Goal: Task Accomplishment & Management: Manage account settings

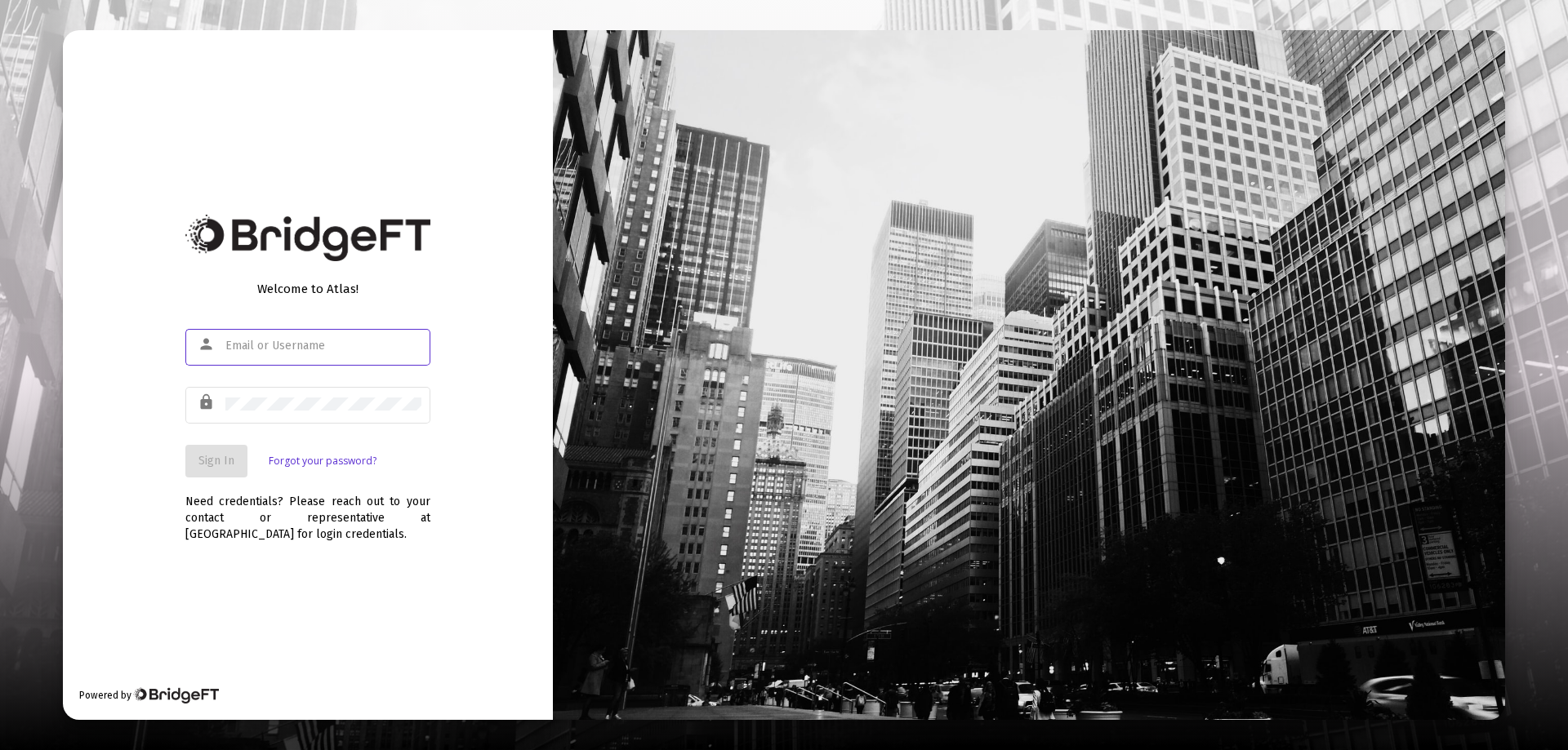
type input "[EMAIL_ADDRESS][DOMAIN_NAME]"
click at [221, 456] on span "Sign In" at bounding box center [216, 461] width 36 height 14
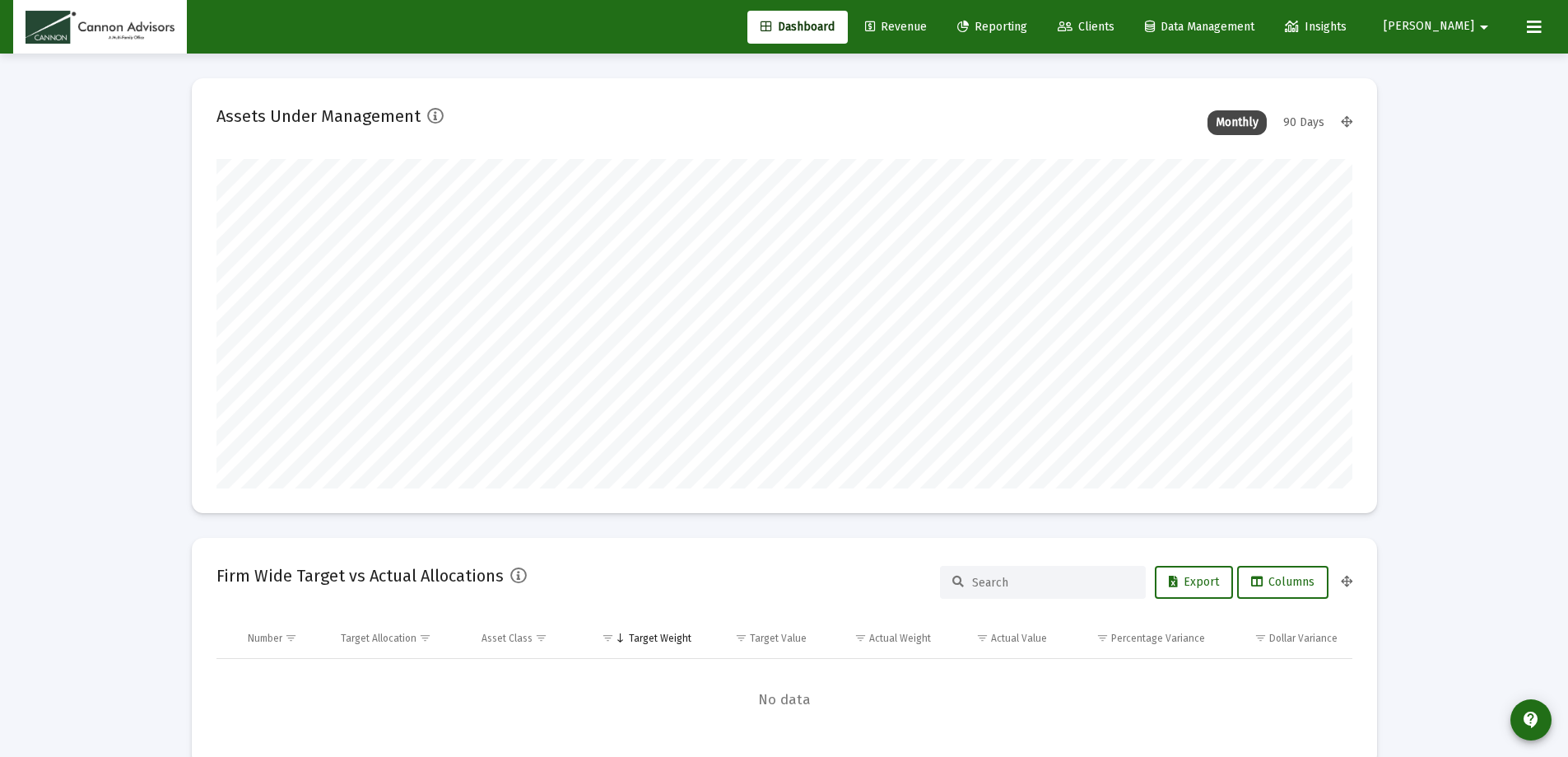
scroll to position [330, 612]
type input "[DATE]"
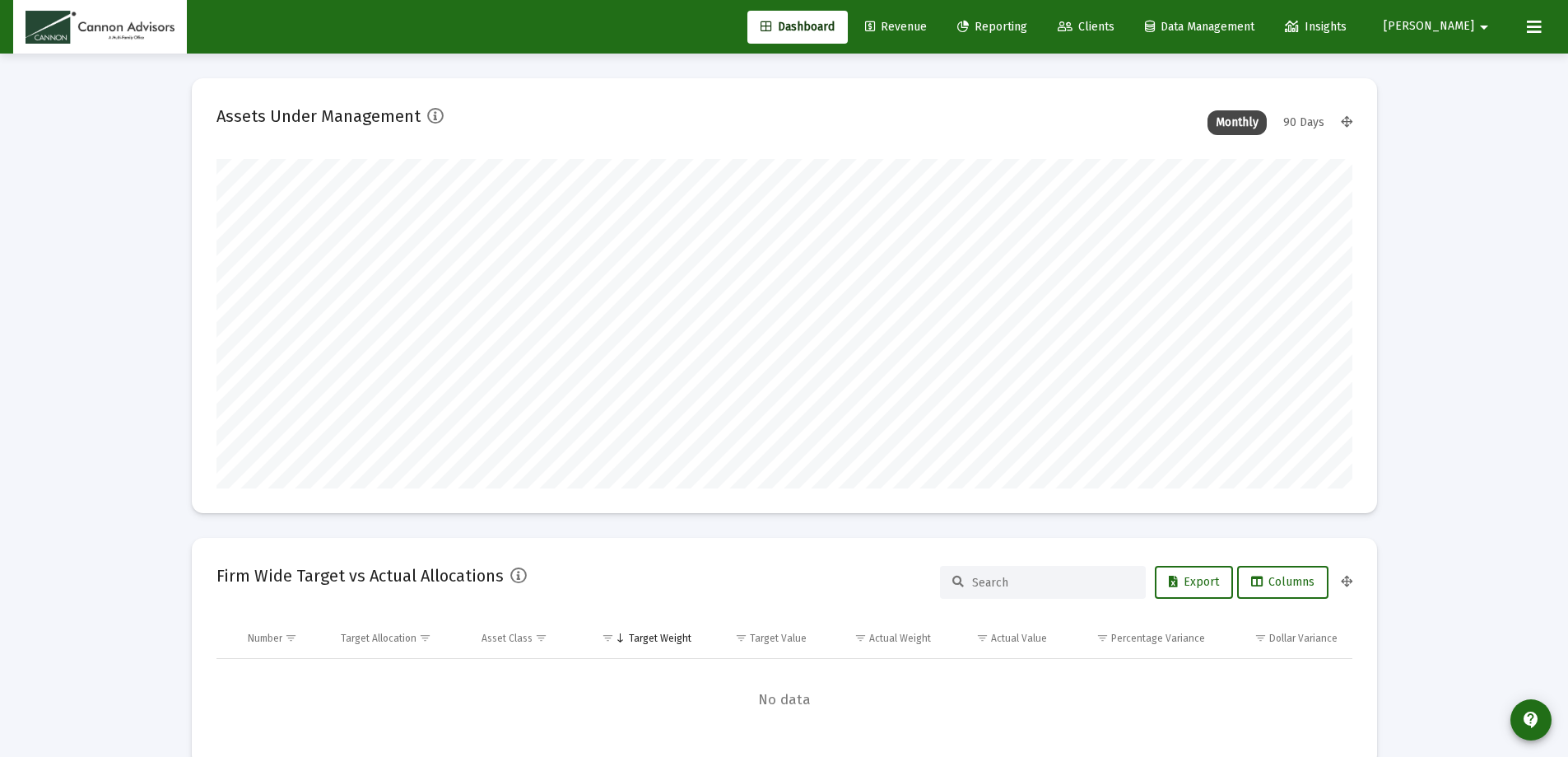
click at [1489, 25] on mat-icon "arrow_drop_down" at bounding box center [1484, 27] width 20 height 33
click at [942, 26] on div at bounding box center [784, 378] width 1568 height 757
click at [927, 25] on span "Revenue" at bounding box center [896, 27] width 62 height 14
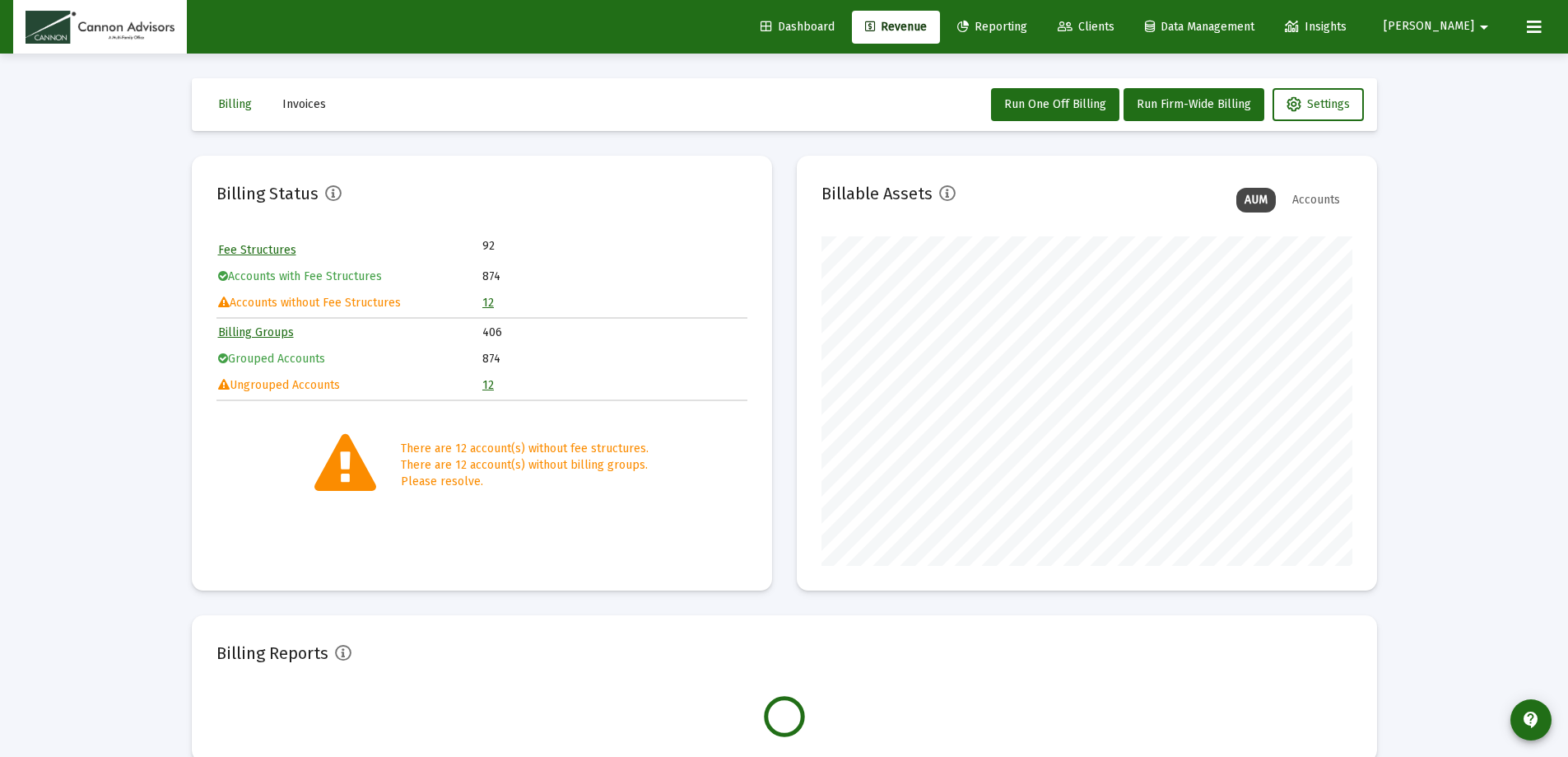
scroll to position [330, 531]
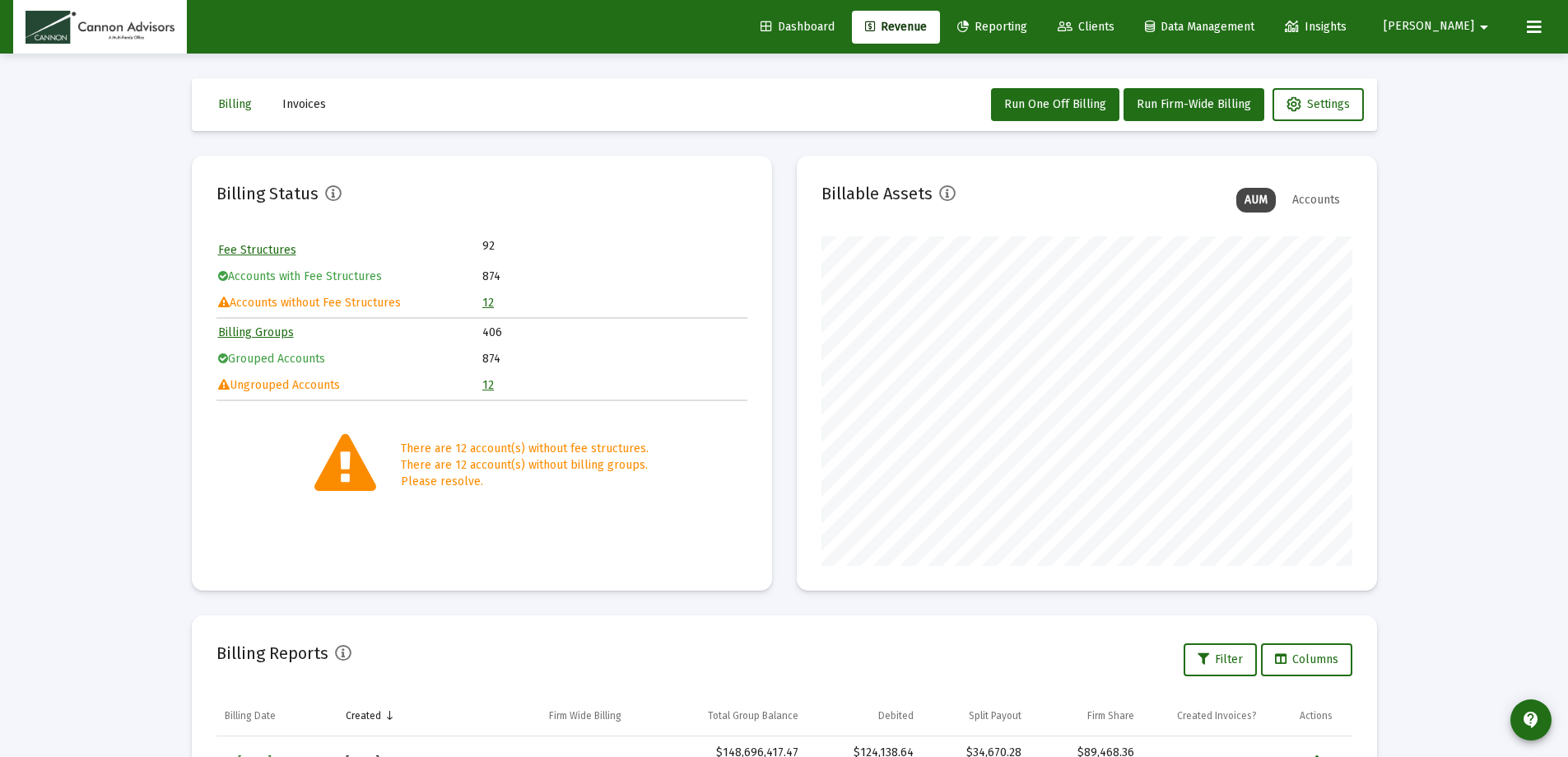
click at [485, 301] on link "12" at bounding box center [488, 303] width 12 height 14
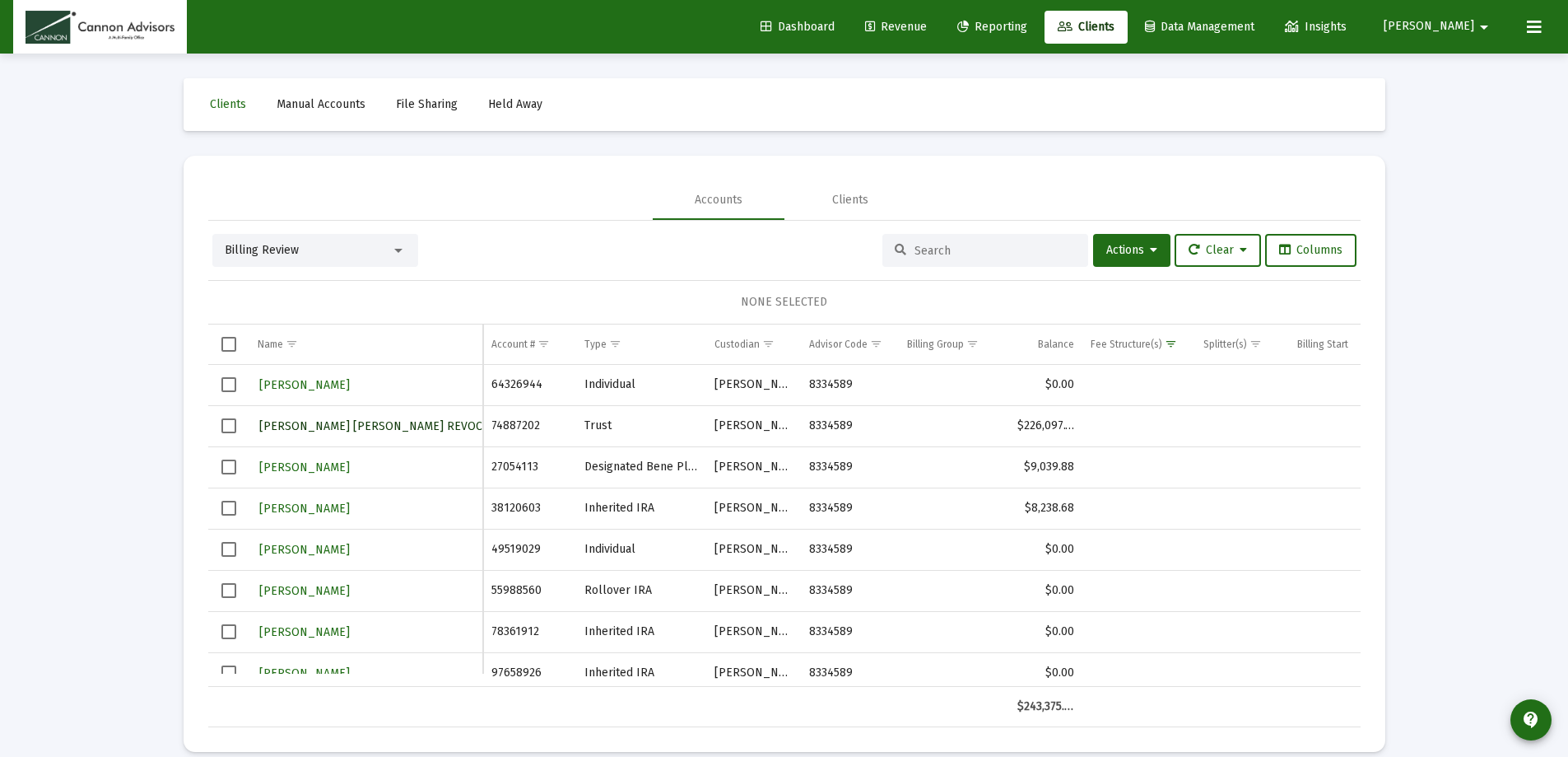
click at [386, 424] on span "[PERSON_NAME] [PERSON_NAME] REVOCABLE TRUST" at bounding box center [402, 426] width 286 height 14
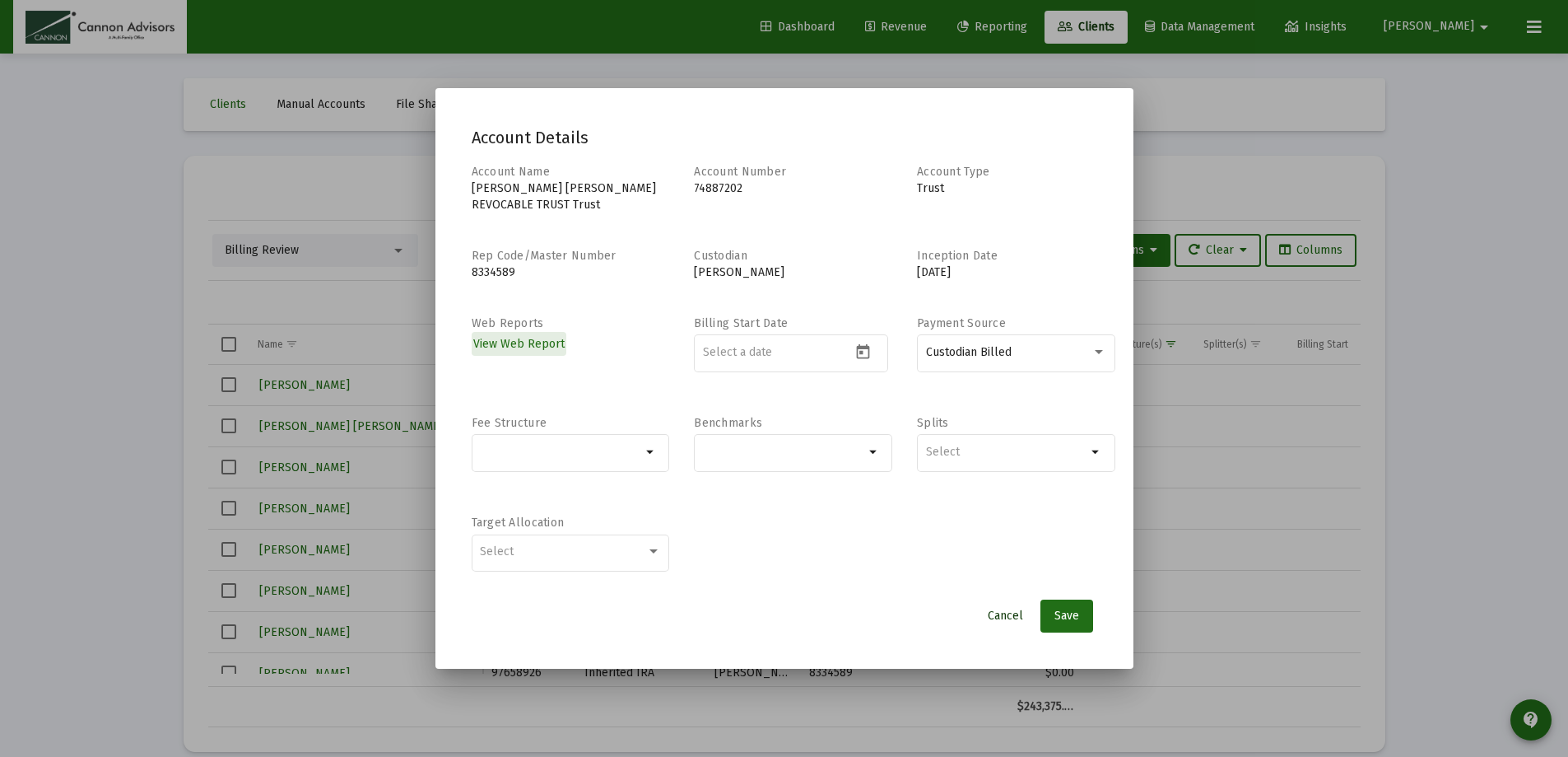
click at [1006, 611] on span "Cancel" at bounding box center [1005, 616] width 35 height 14
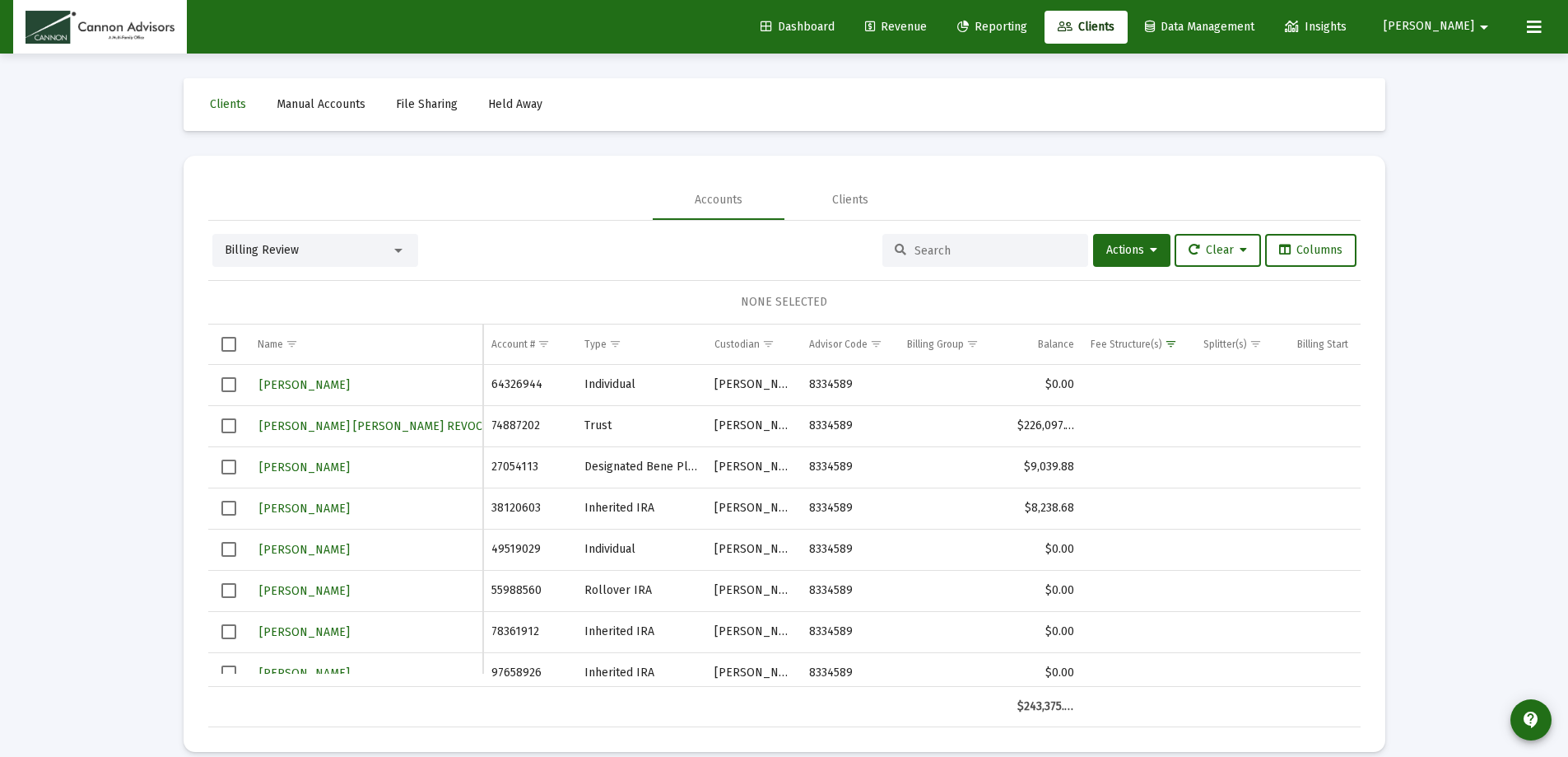
click at [944, 252] on input at bounding box center [994, 251] width 161 height 14
type input "[PERSON_NAME]"
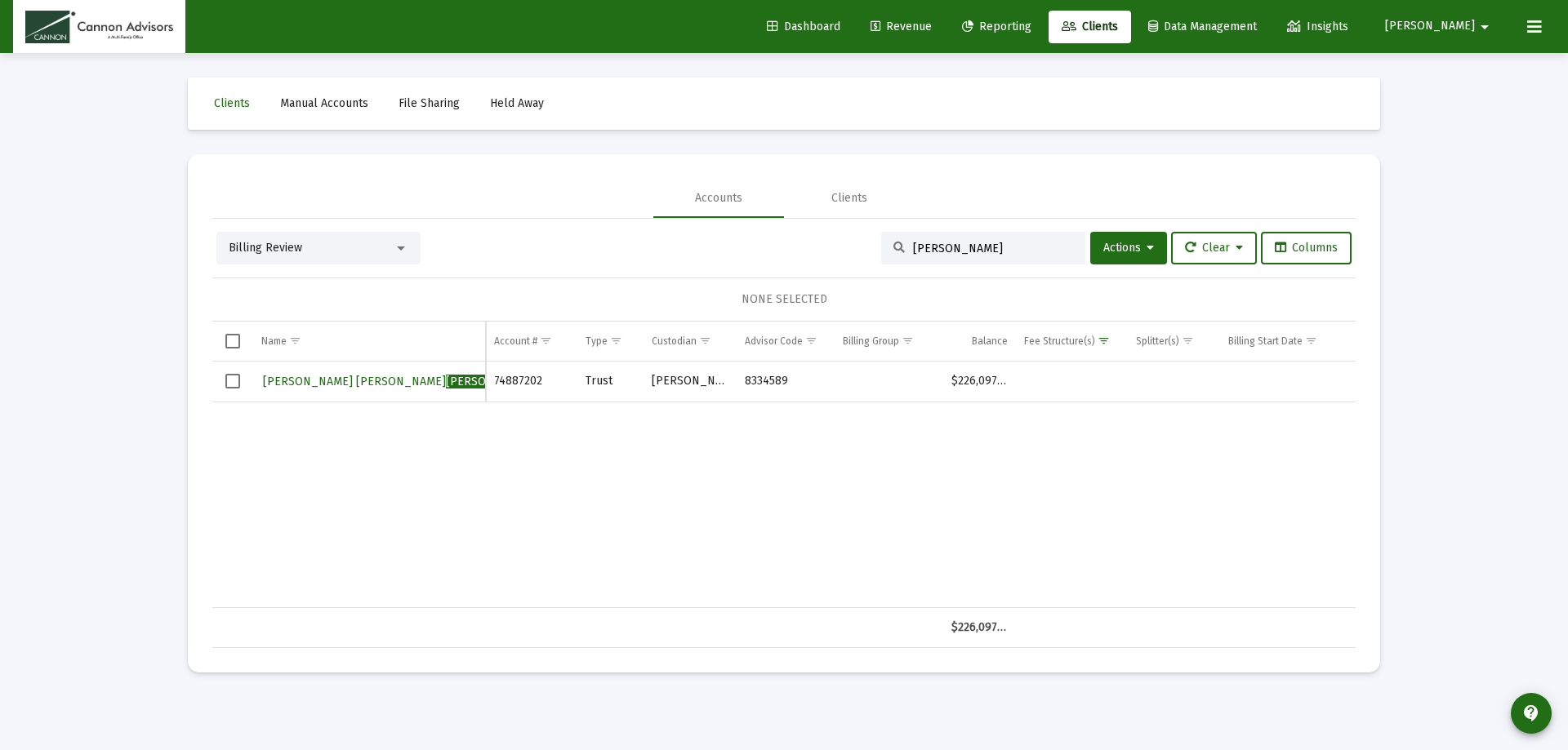
drag, startPoint x: 958, startPoint y: 246, endPoint x: 848, endPoint y: 240, distance: 110.2
click at [843, 242] on div "Billing Review [PERSON_NAME] Actions Clear Columns" at bounding box center [784, 248] width 1135 height 33
type input "[PERSON_NAME]"
click at [855, 193] on div "Clients" at bounding box center [849, 198] width 36 height 16
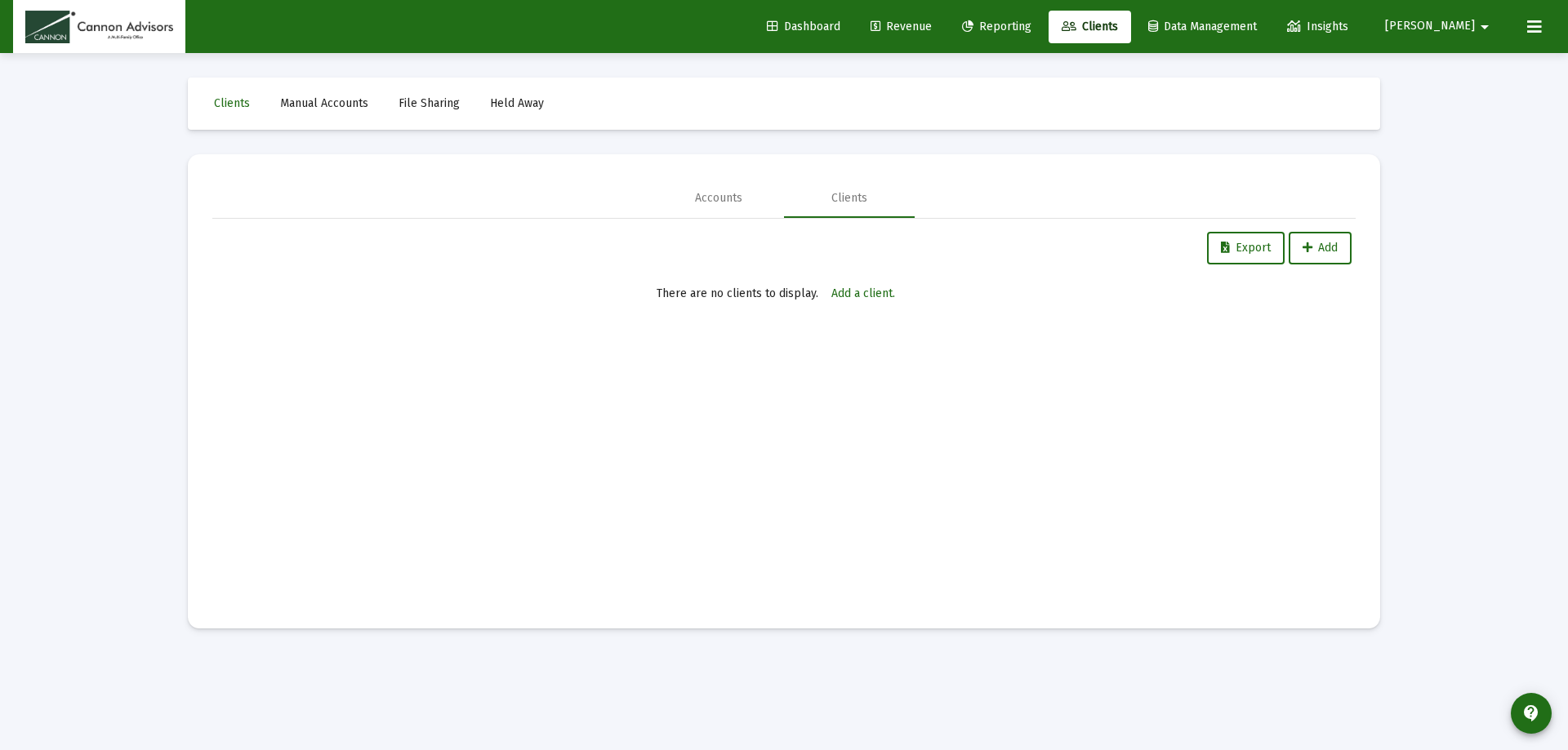
click at [900, 3] on div "Dashboard Revenue Reporting Clients Data Management Insights [PERSON_NAME]" at bounding box center [784, 26] width 1542 height 53
click at [926, 22] on span "Revenue" at bounding box center [901, 27] width 62 height 14
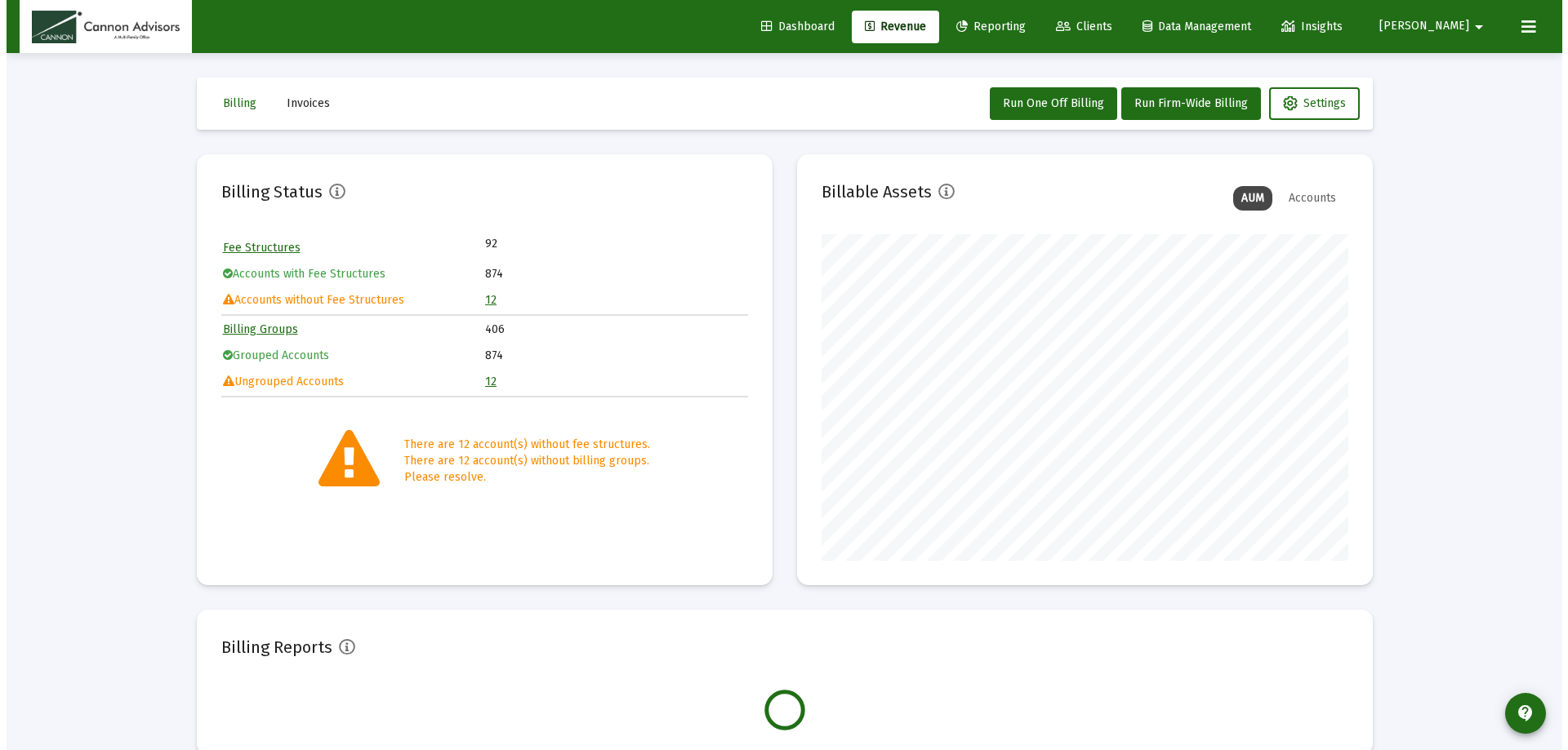
scroll to position [327, 527]
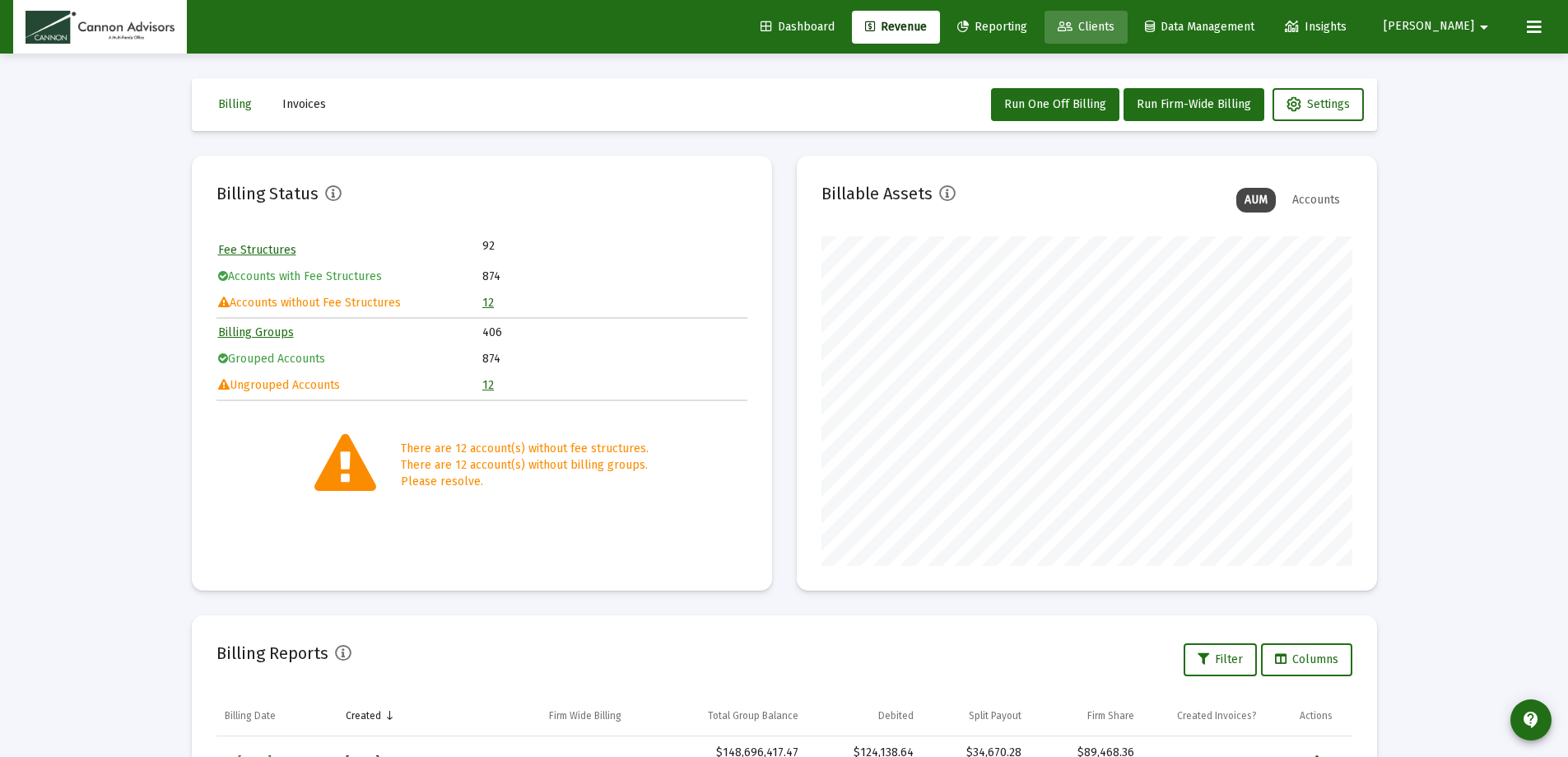
click at [1128, 15] on link "Clients" at bounding box center [1086, 27] width 83 height 33
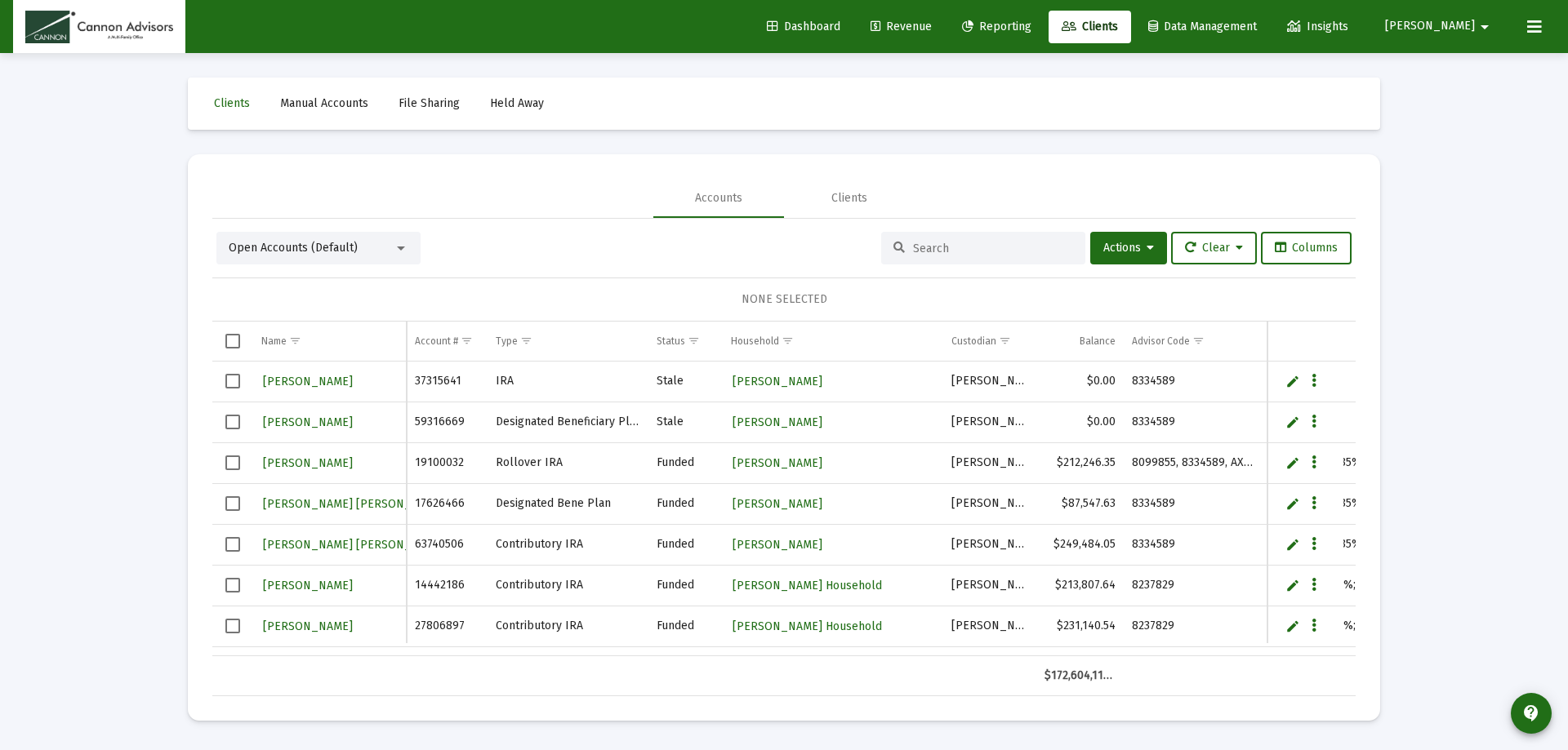
click at [963, 246] on input at bounding box center [993, 249] width 160 height 14
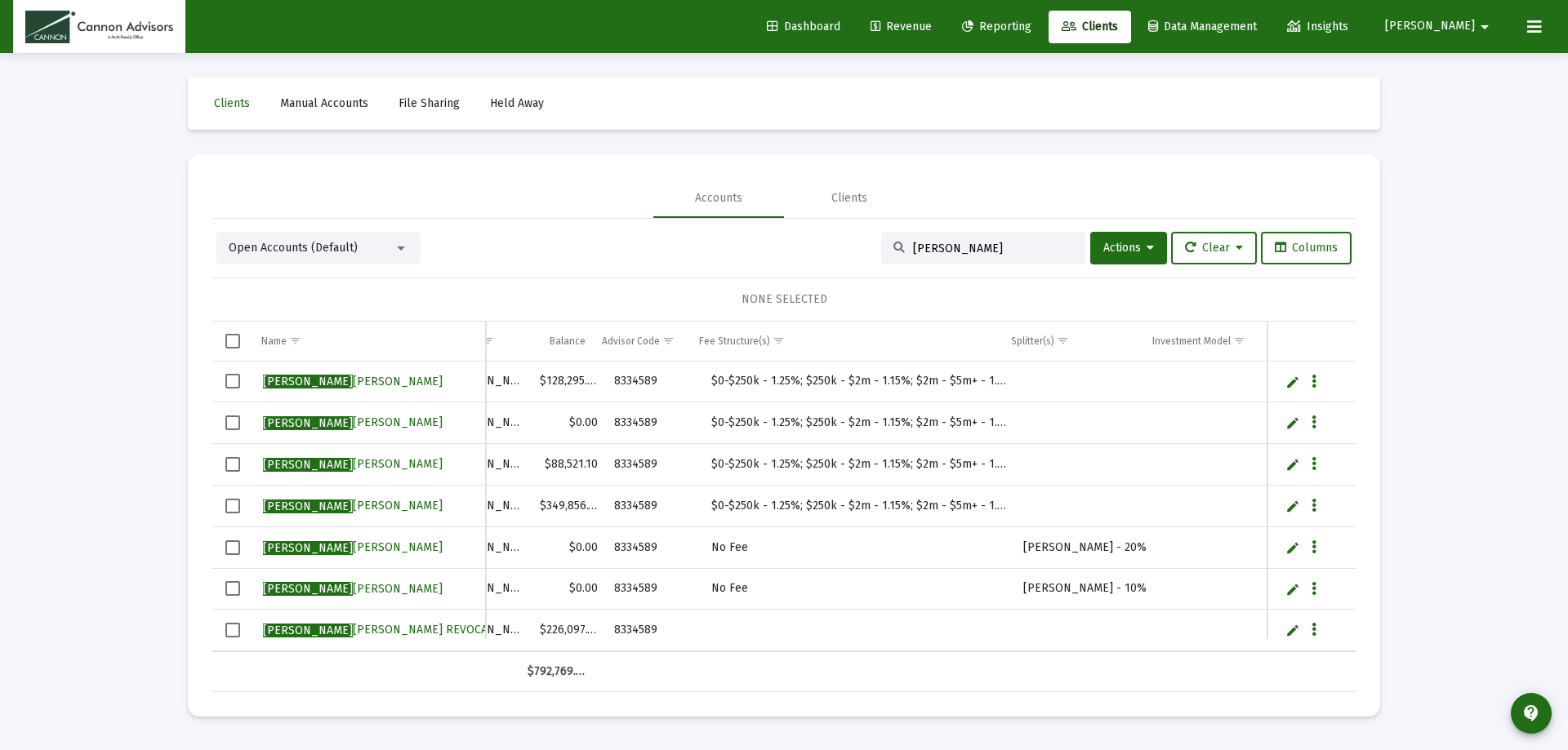
type input "[PERSON_NAME]"
drag, startPoint x: 700, startPoint y: 504, endPoint x: 997, endPoint y: 492, distance: 297.2
click at [997, 492] on td "$0-$250k - 1.25%; $250k - $2m - 1.15%; $2m - $5m+ - 1.00%" at bounding box center [859, 505] width 312 height 42
copy td "$0-$250k - 1.25%; $250k - $2m - 1.15%; $2m - $5m+ - 1.00%"
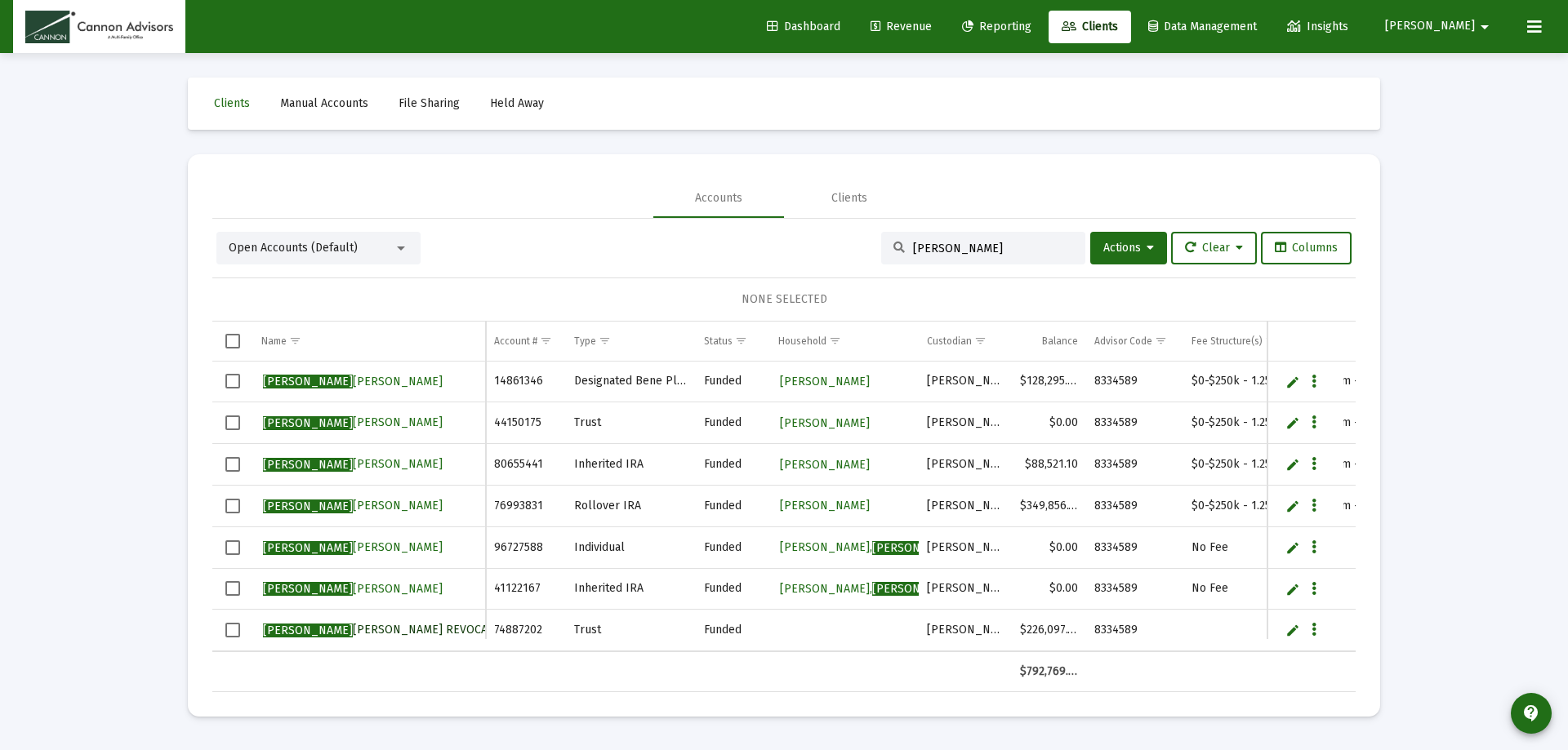
click at [336, 627] on span "[PERSON_NAME] [PERSON_NAME] REVOCABLE TRUST" at bounding box center [402, 629] width 280 height 14
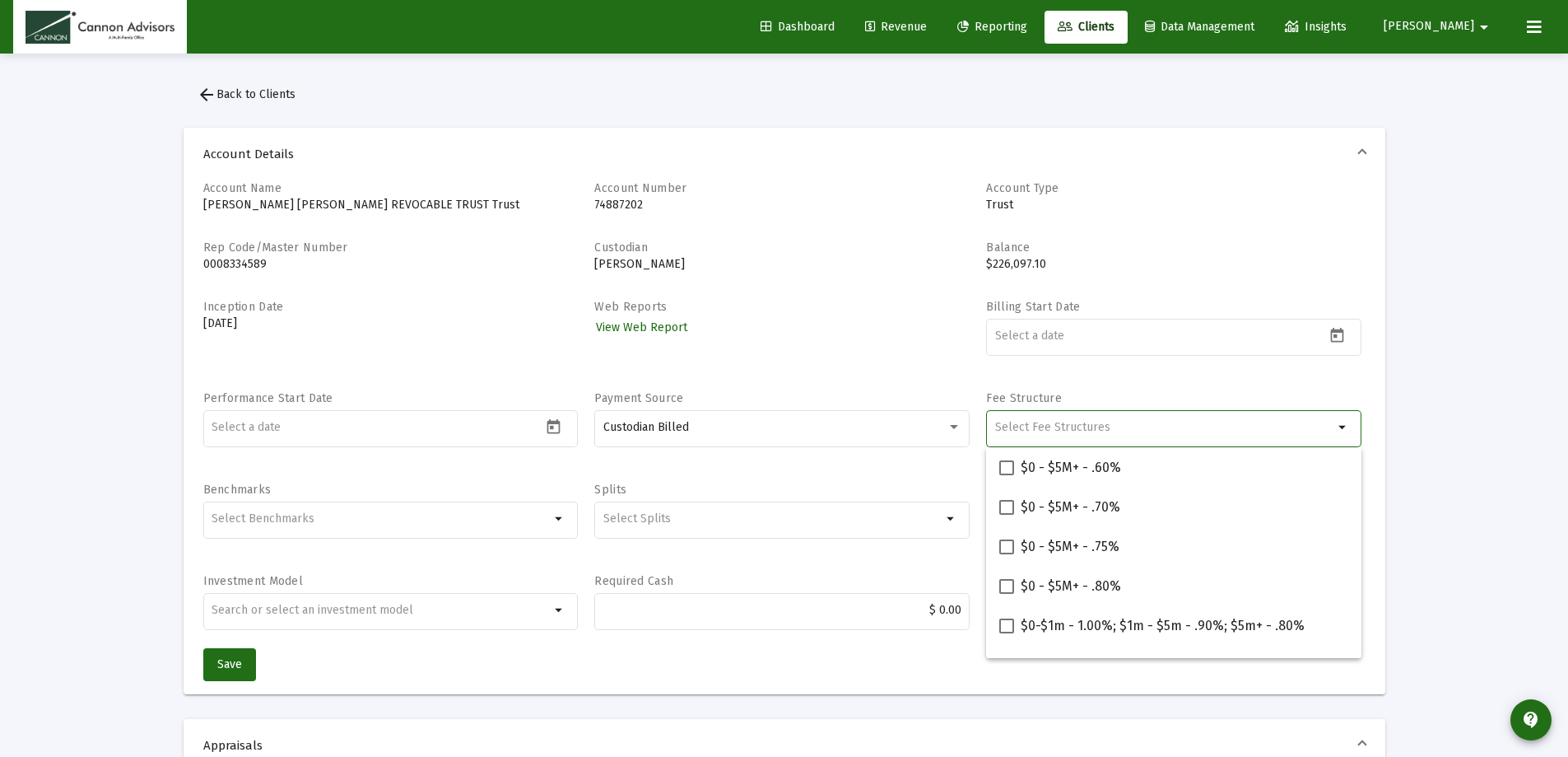
click at [1044, 427] on input "Selection" at bounding box center [1165, 427] width 339 height 14
paste input "$0-$250k - 1.25%; $250k - $2m - 1.15%; $2m - $5m+ - 1.00%"
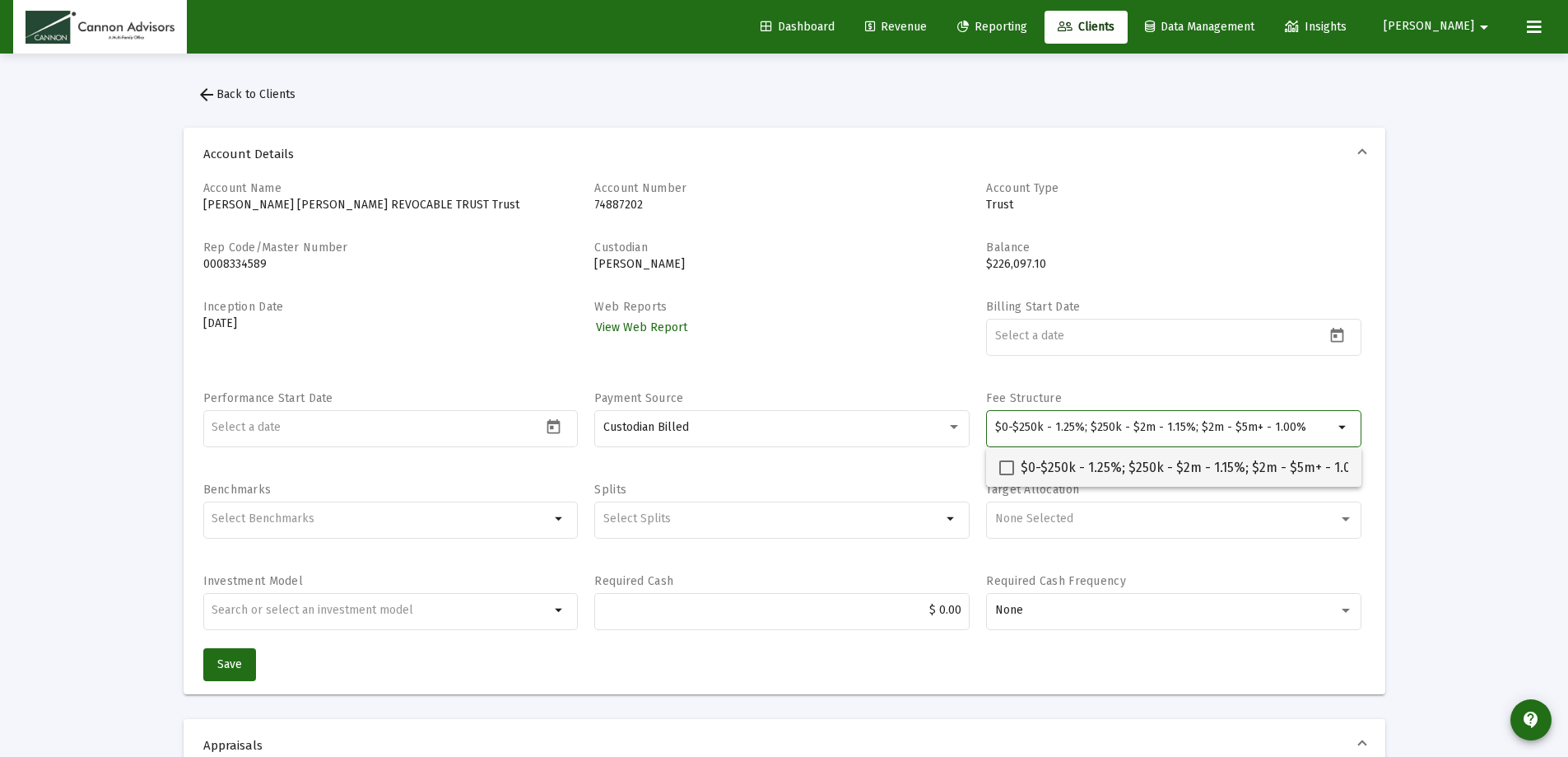
type input "$0-$250k - 1.25%; $250k - $2m - 1.15%; $2m - $5m+ - 1.00%"
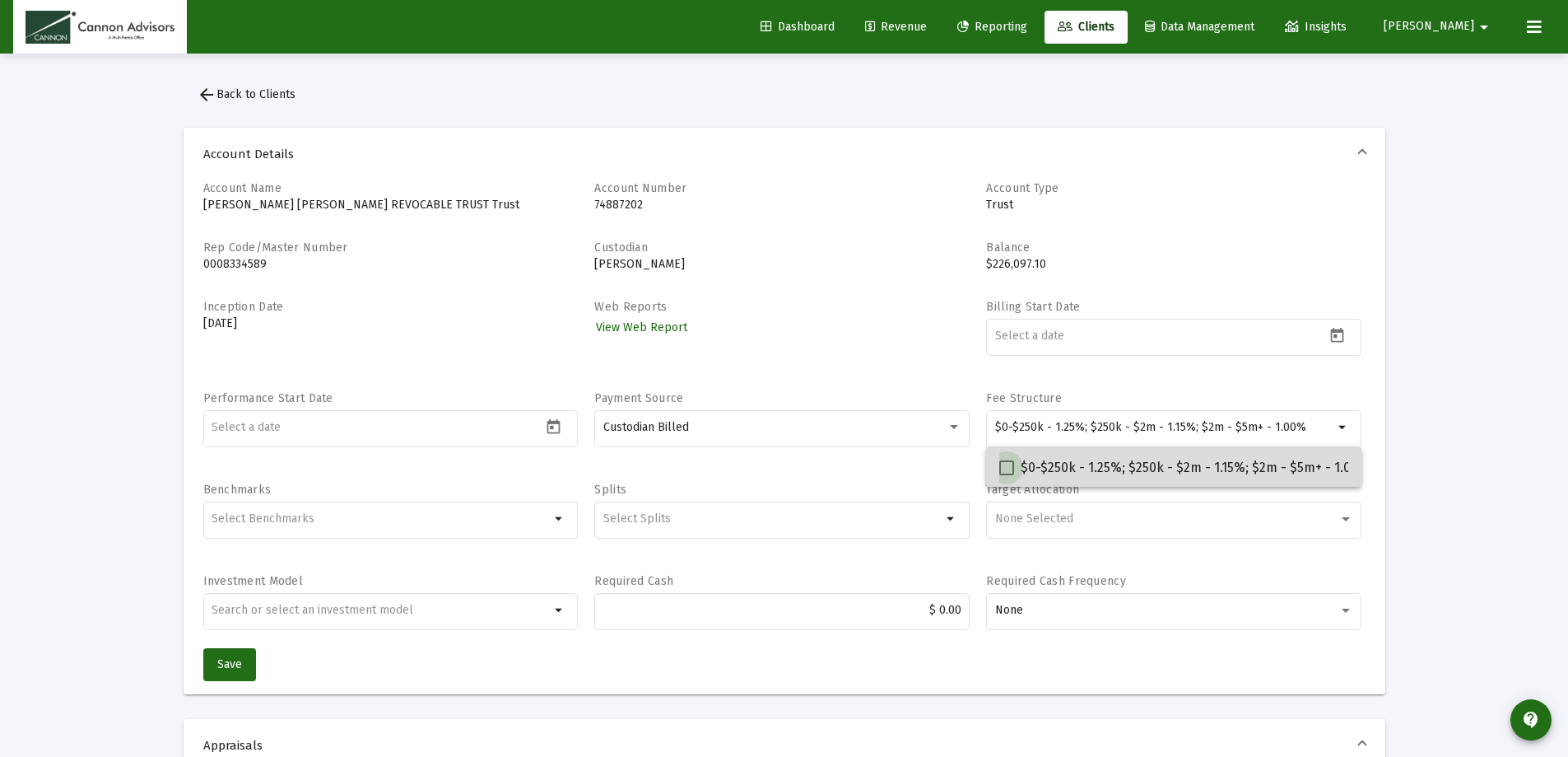
click at [1008, 466] on span at bounding box center [1007, 468] width 14 height 14
click at [1007, 475] on input "$0-$250k - 1.25%; $250k - $2m - 1.15%; $2m - $5m+ - 1.00%" at bounding box center [1006, 475] width 1 height 1
checkbox input "true"
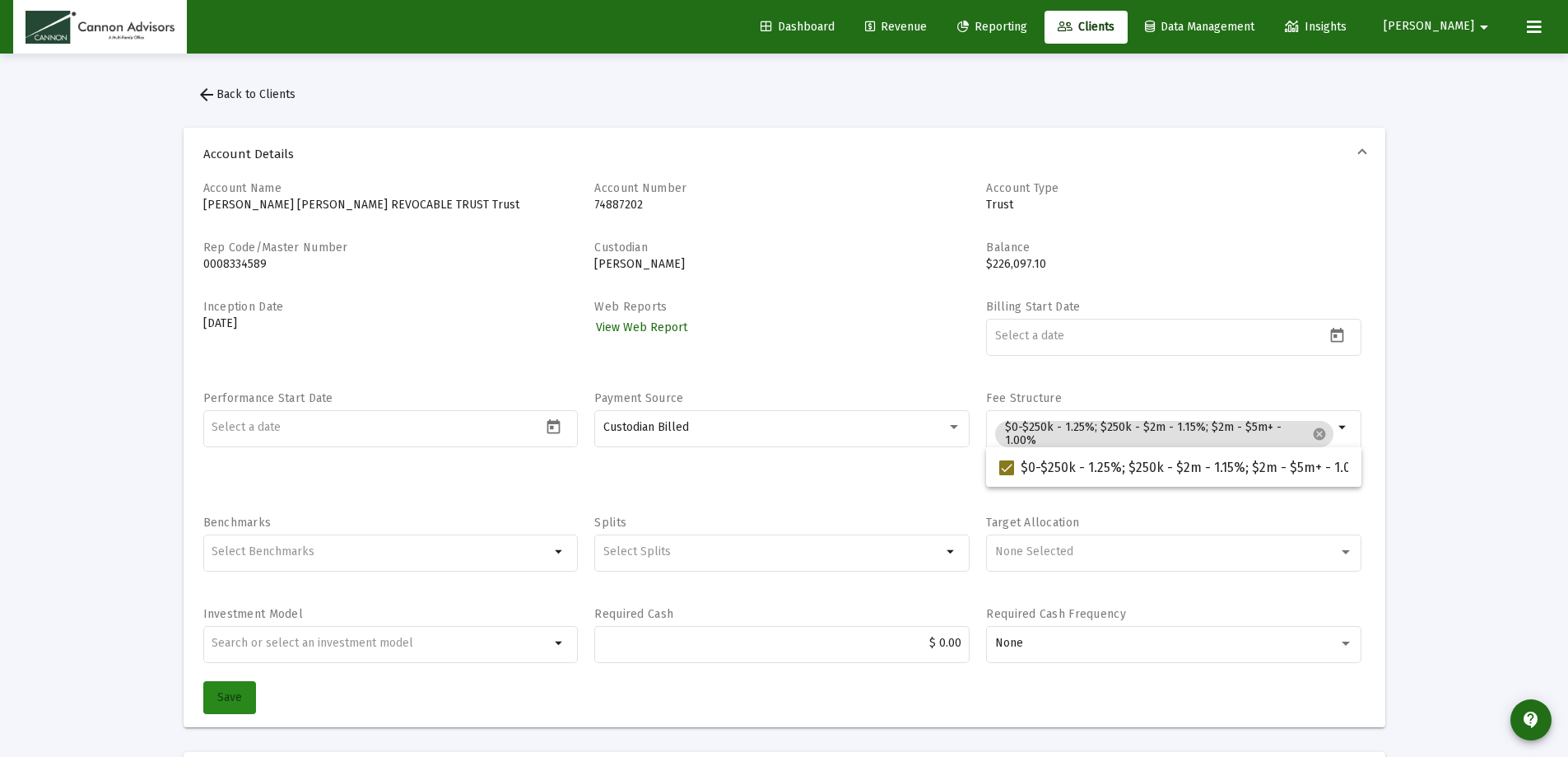
click at [236, 694] on span "Save" at bounding box center [229, 698] width 24 height 14
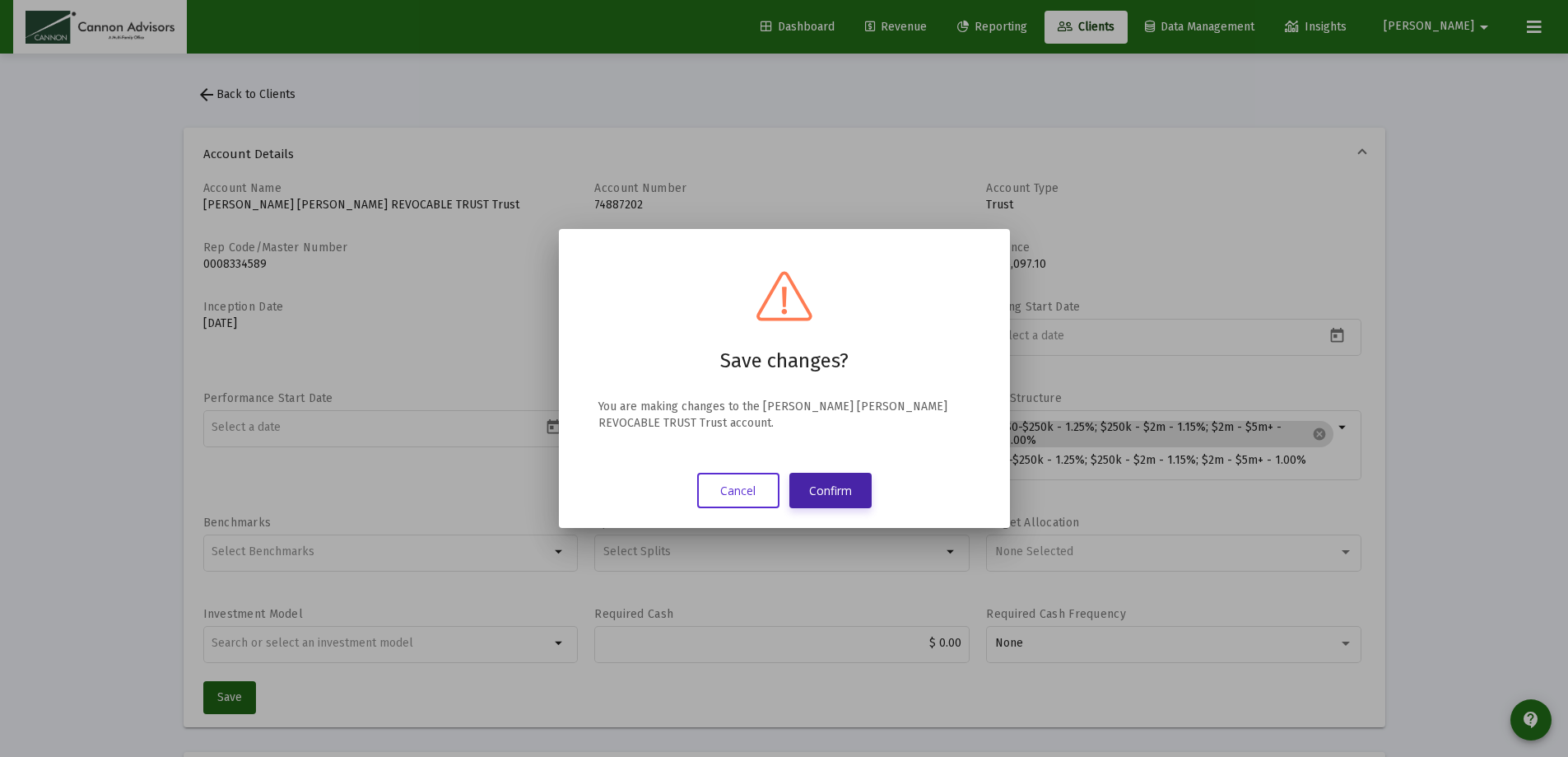
click at [840, 488] on button "Confirm" at bounding box center [829, 490] width 82 height 35
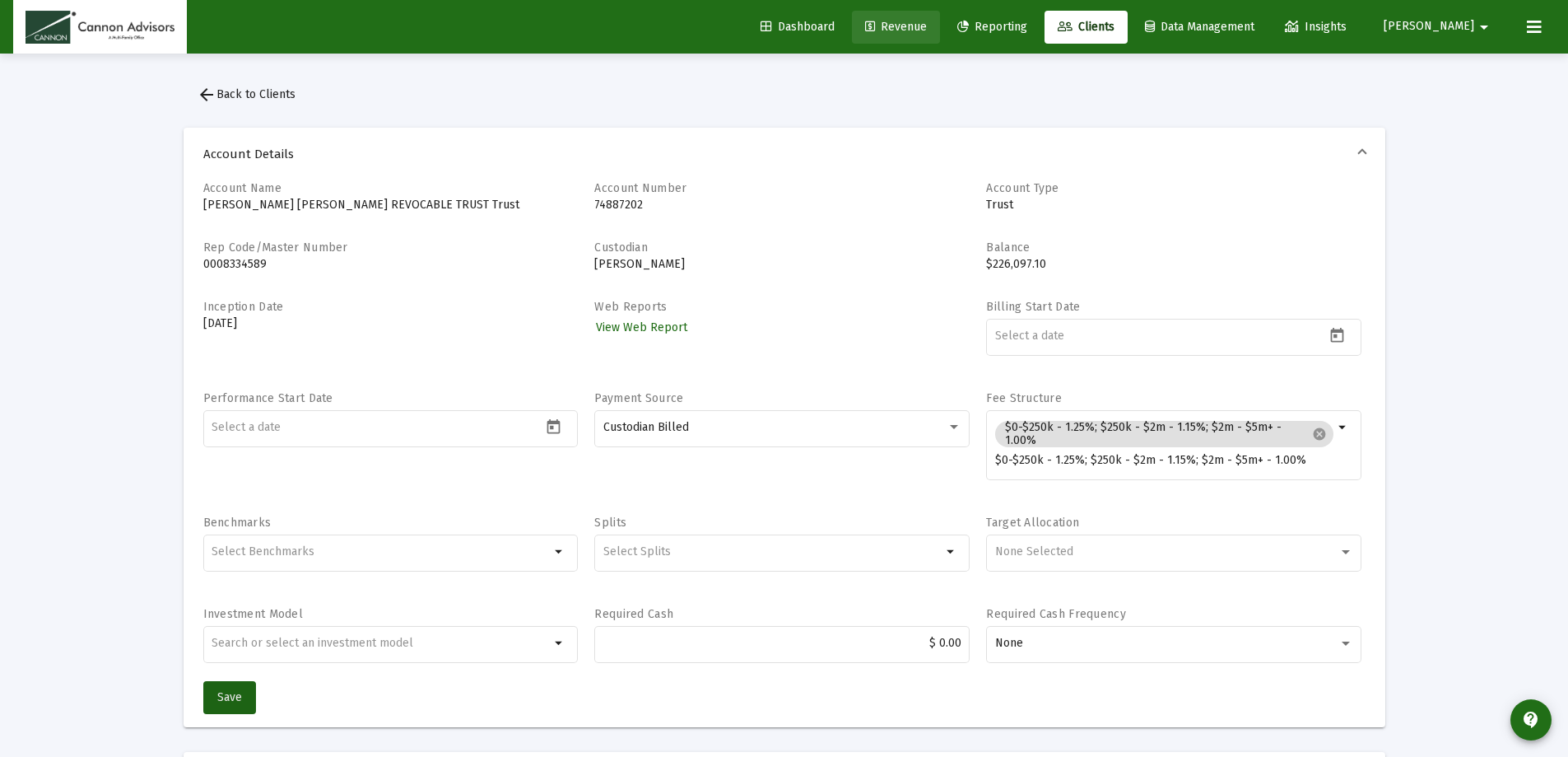
click at [927, 25] on span "Revenue" at bounding box center [896, 27] width 62 height 14
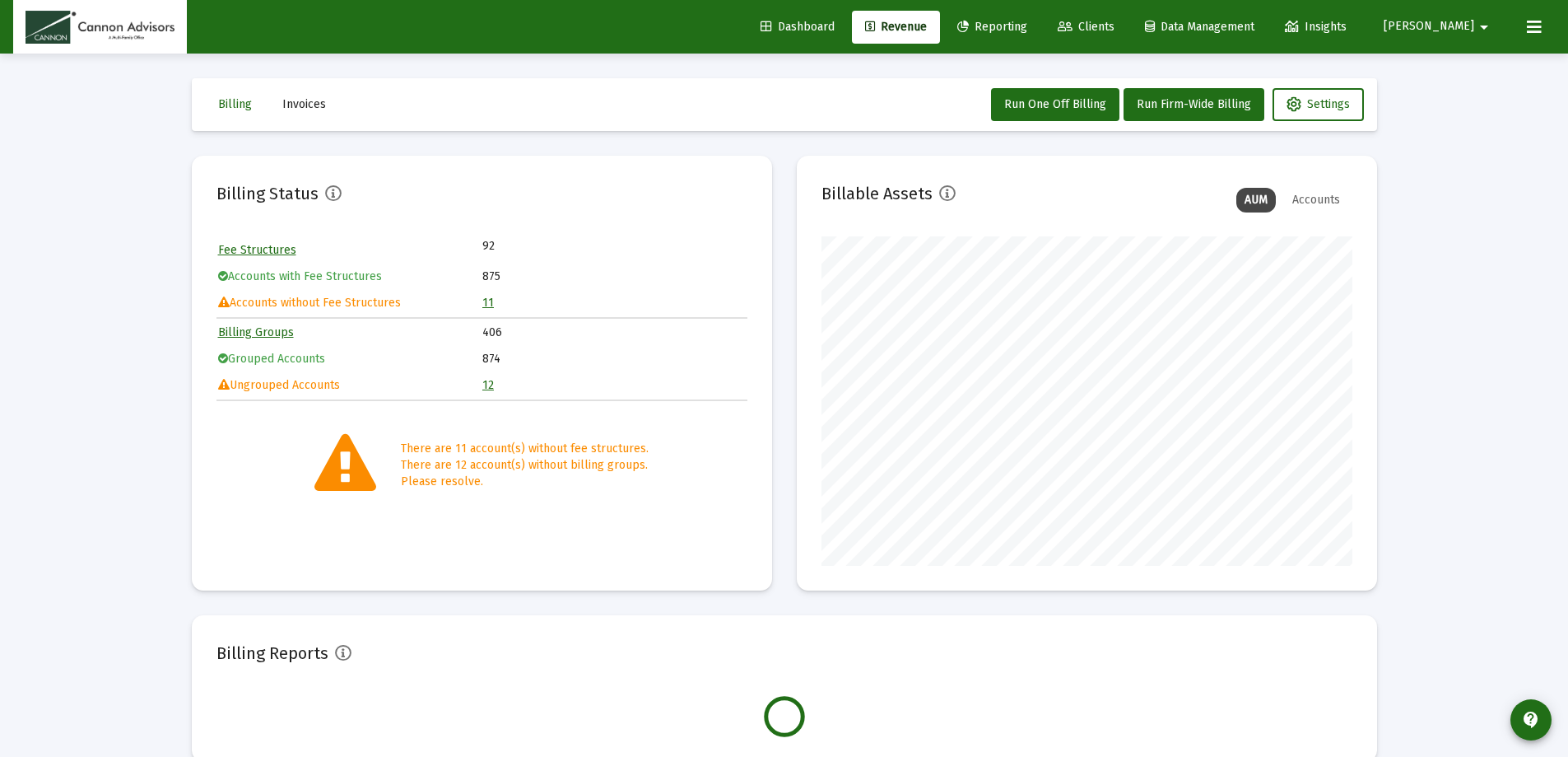
scroll to position [330, 531]
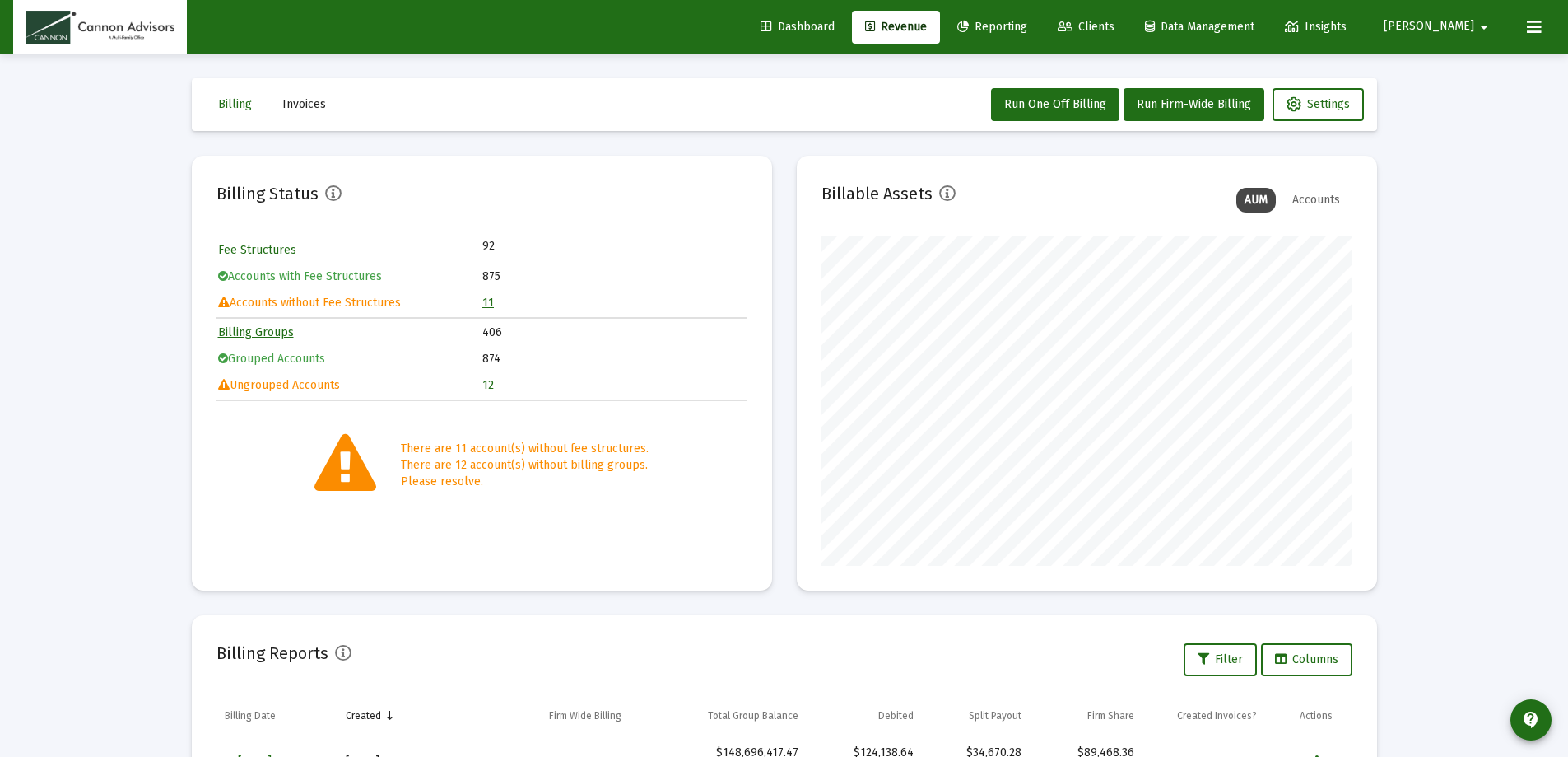
click at [490, 301] on link "11" at bounding box center [488, 303] width 12 height 14
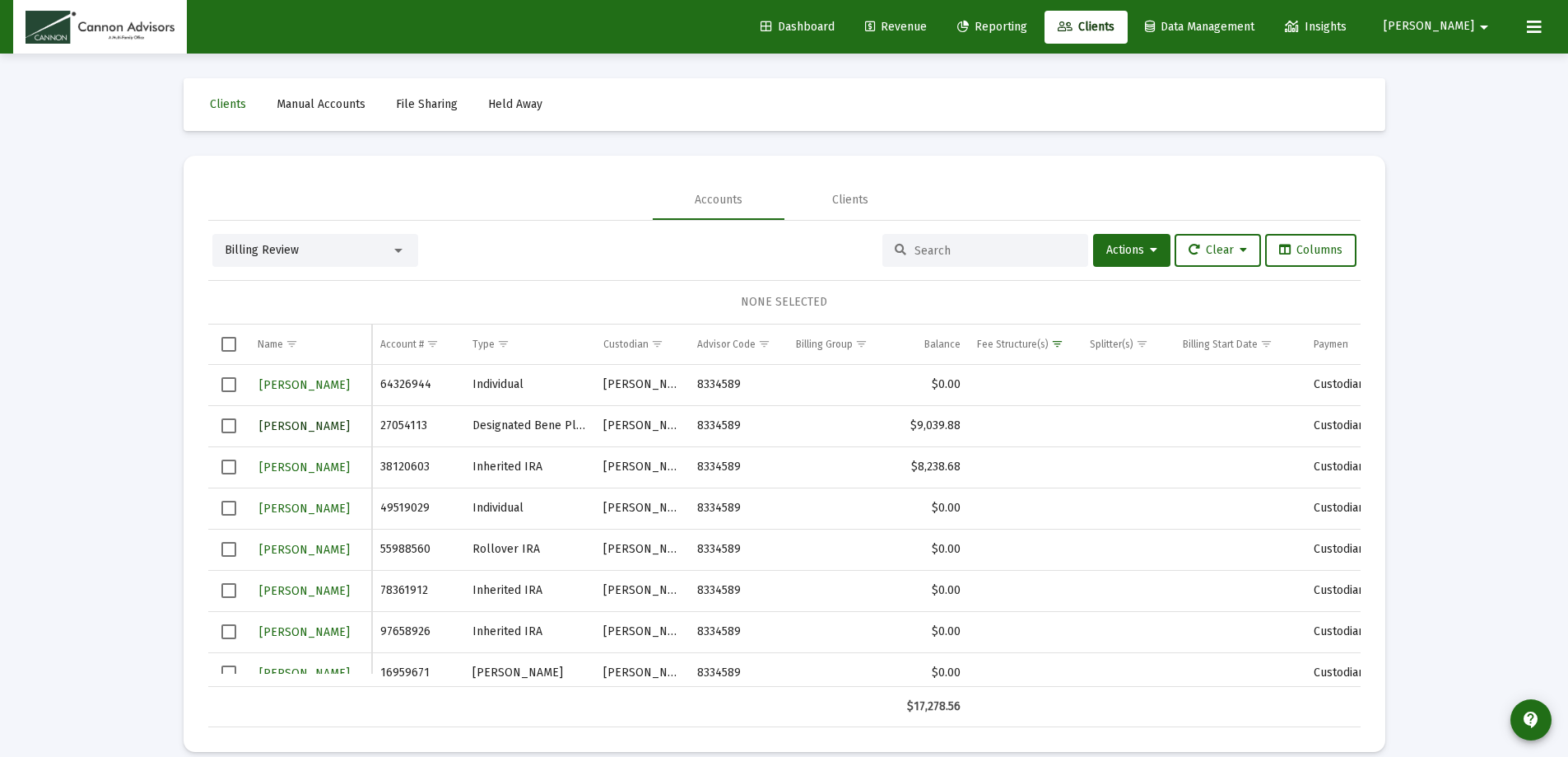
click at [305, 429] on span "[PERSON_NAME]" at bounding box center [304, 426] width 91 height 14
